Goal: Information Seeking & Learning: Learn about a topic

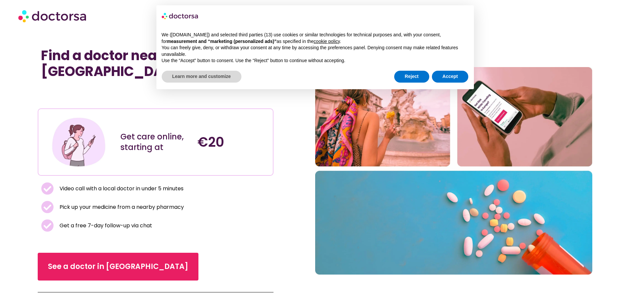
scroll to position [33, 0]
click at [413, 77] on button "Reject" at bounding box center [411, 77] width 35 height 12
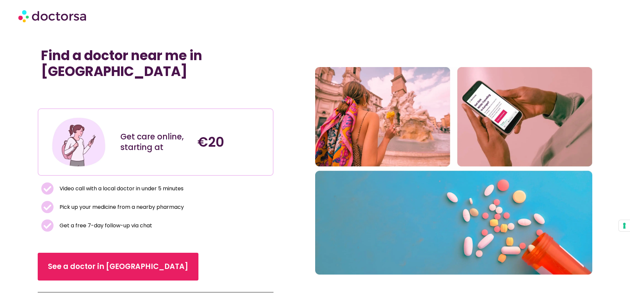
scroll to position [33, 0]
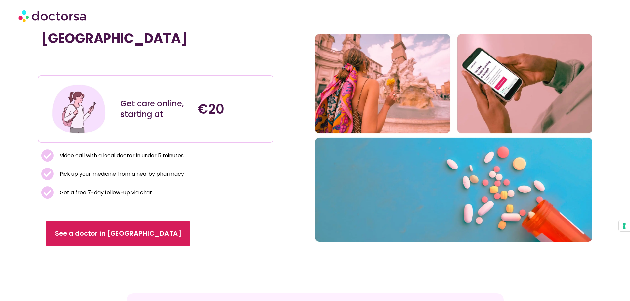
click at [88, 229] on span "See a doctor in Italy" at bounding box center [118, 234] width 126 height 10
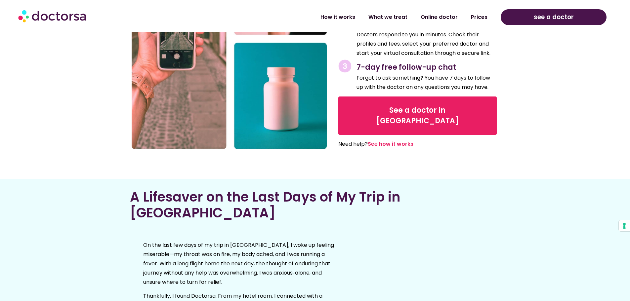
scroll to position [628, 0]
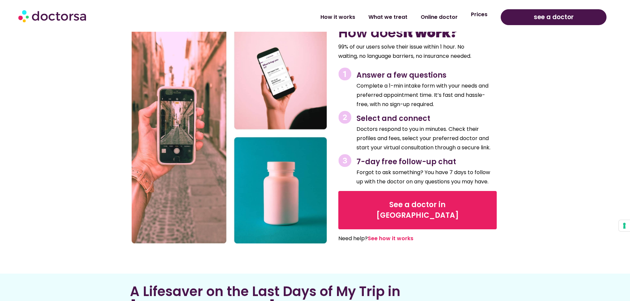
click at [482, 16] on link "Prices" at bounding box center [479, 14] width 30 height 15
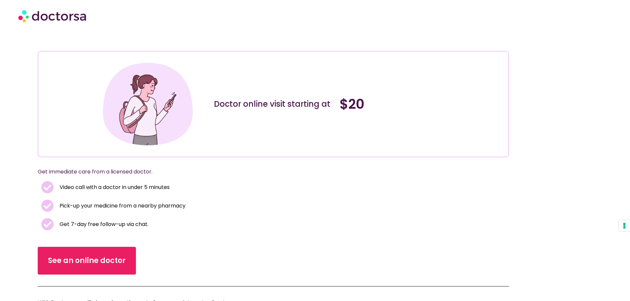
scroll to position [33, 0]
